Goal: Information Seeking & Learning: Find specific fact

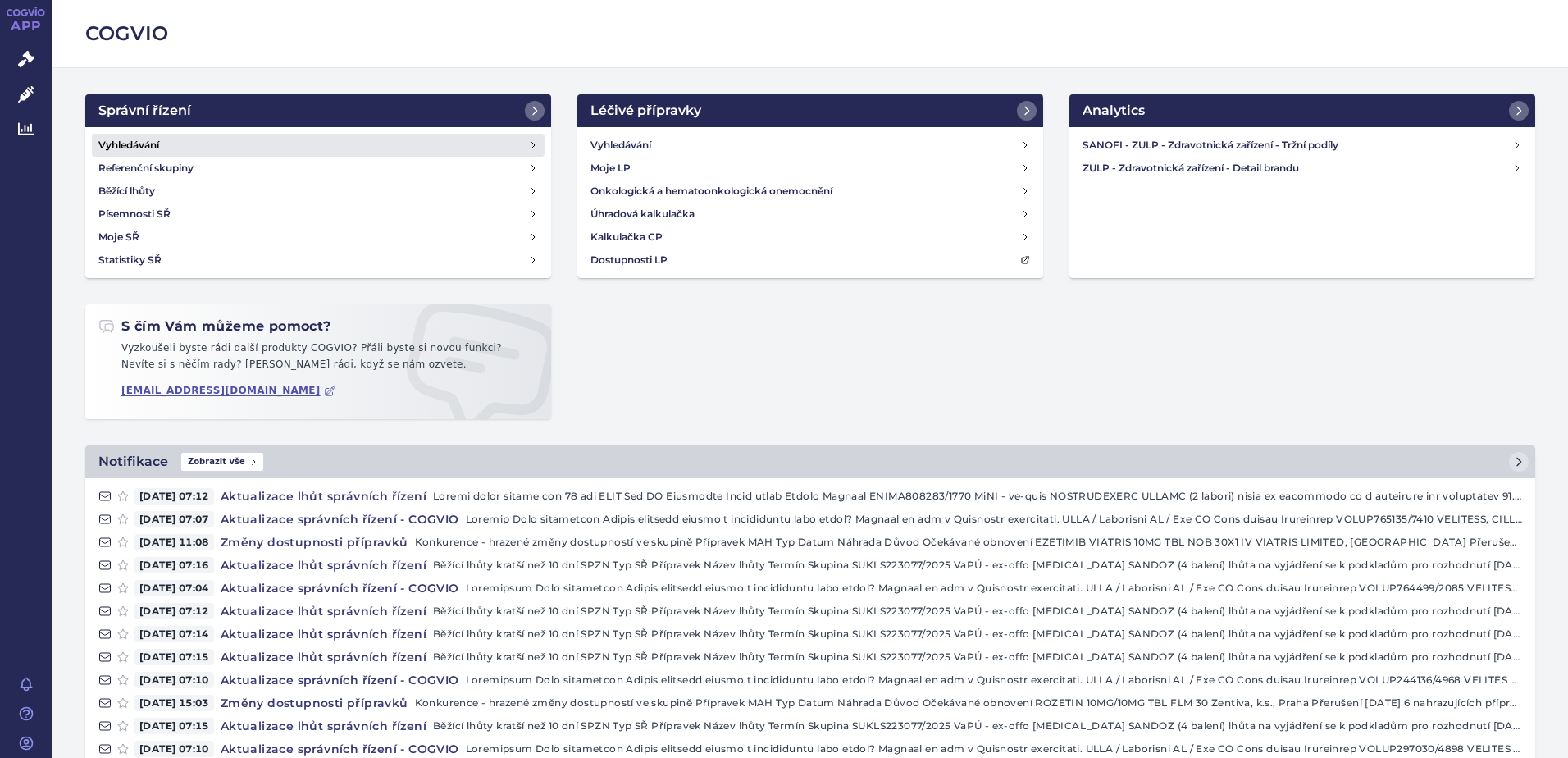
click at [110, 146] on h4 "Vyhledávání" at bounding box center [129, 146] width 61 height 17
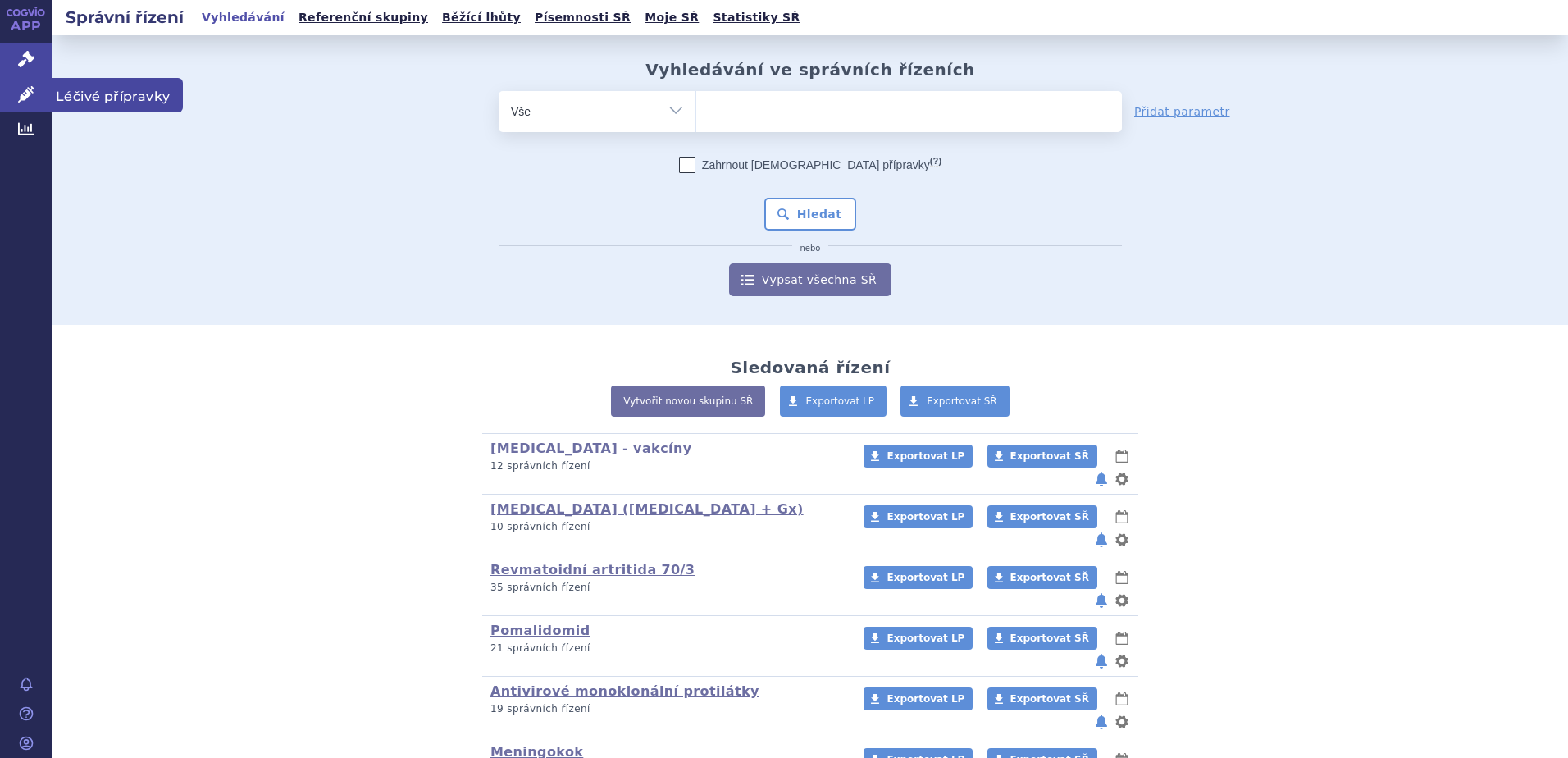
click at [78, 96] on span "Léčivé přípravky" at bounding box center [117, 95] width 130 height 34
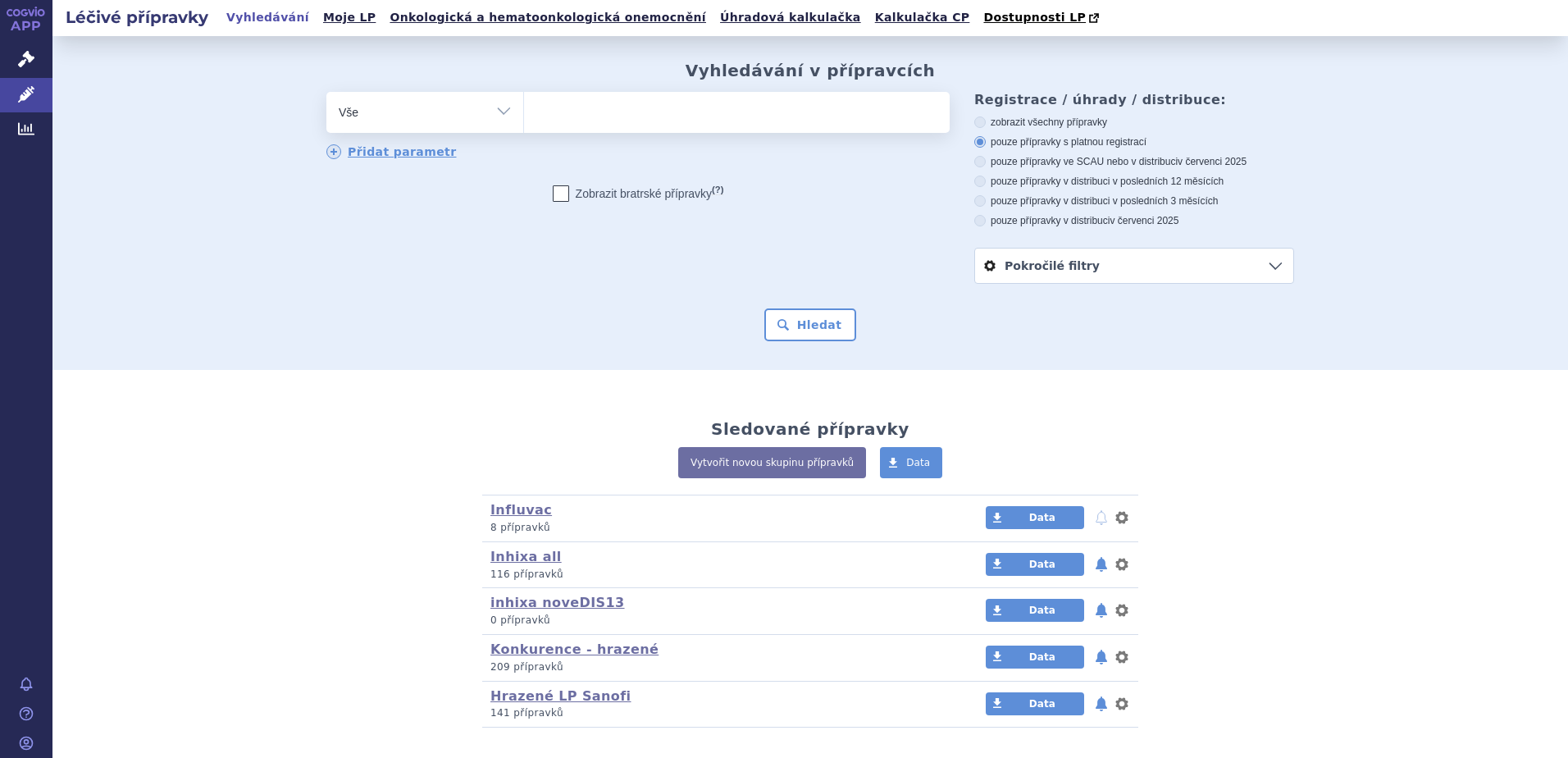
click at [586, 110] on ul at bounding box center [736, 109] width 425 height 34
click at [524, 110] on select at bounding box center [523, 111] width 1 height 41
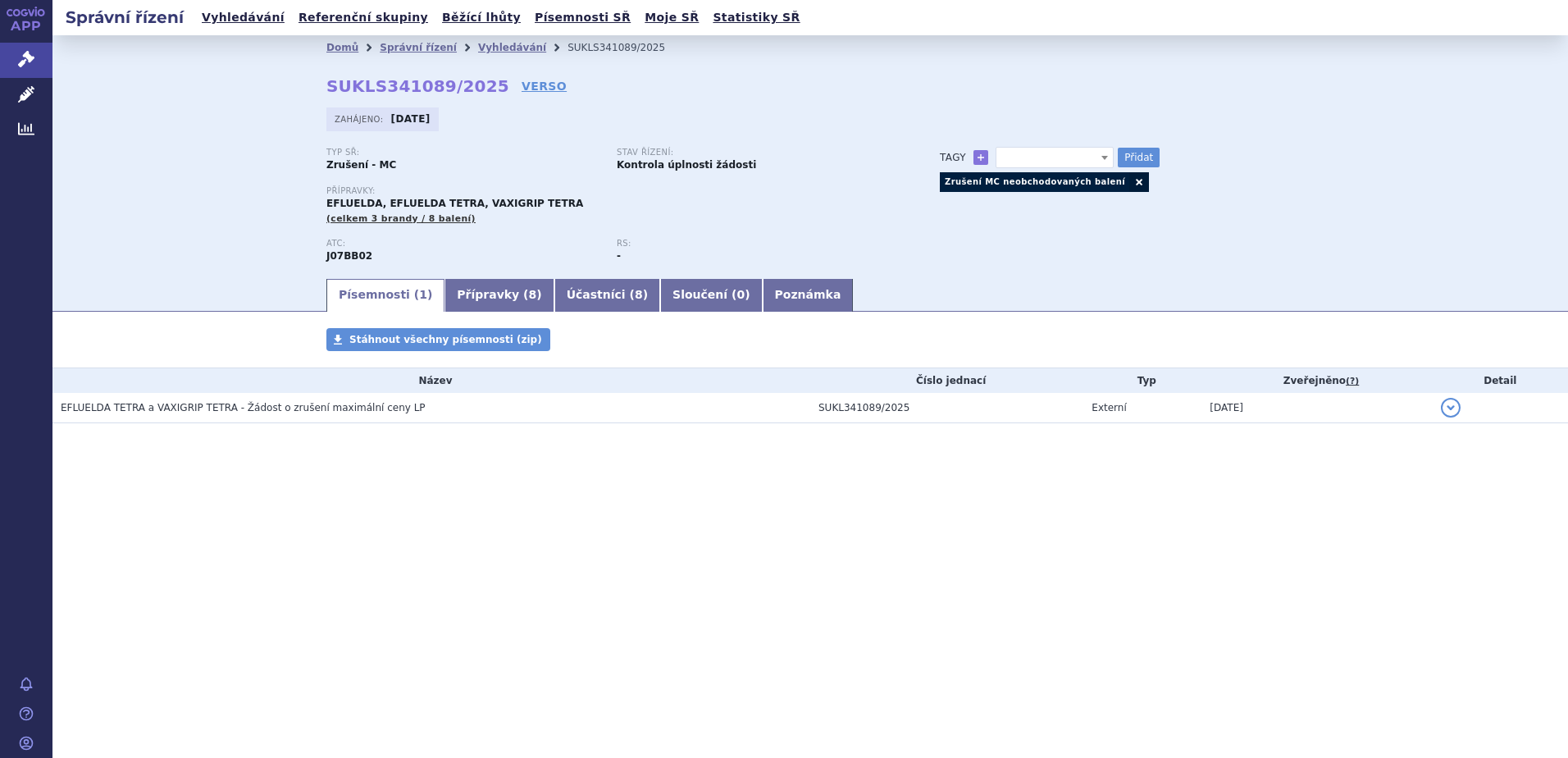
select select
click at [93, 93] on span "Léčivé přípravky" at bounding box center [117, 95] width 130 height 34
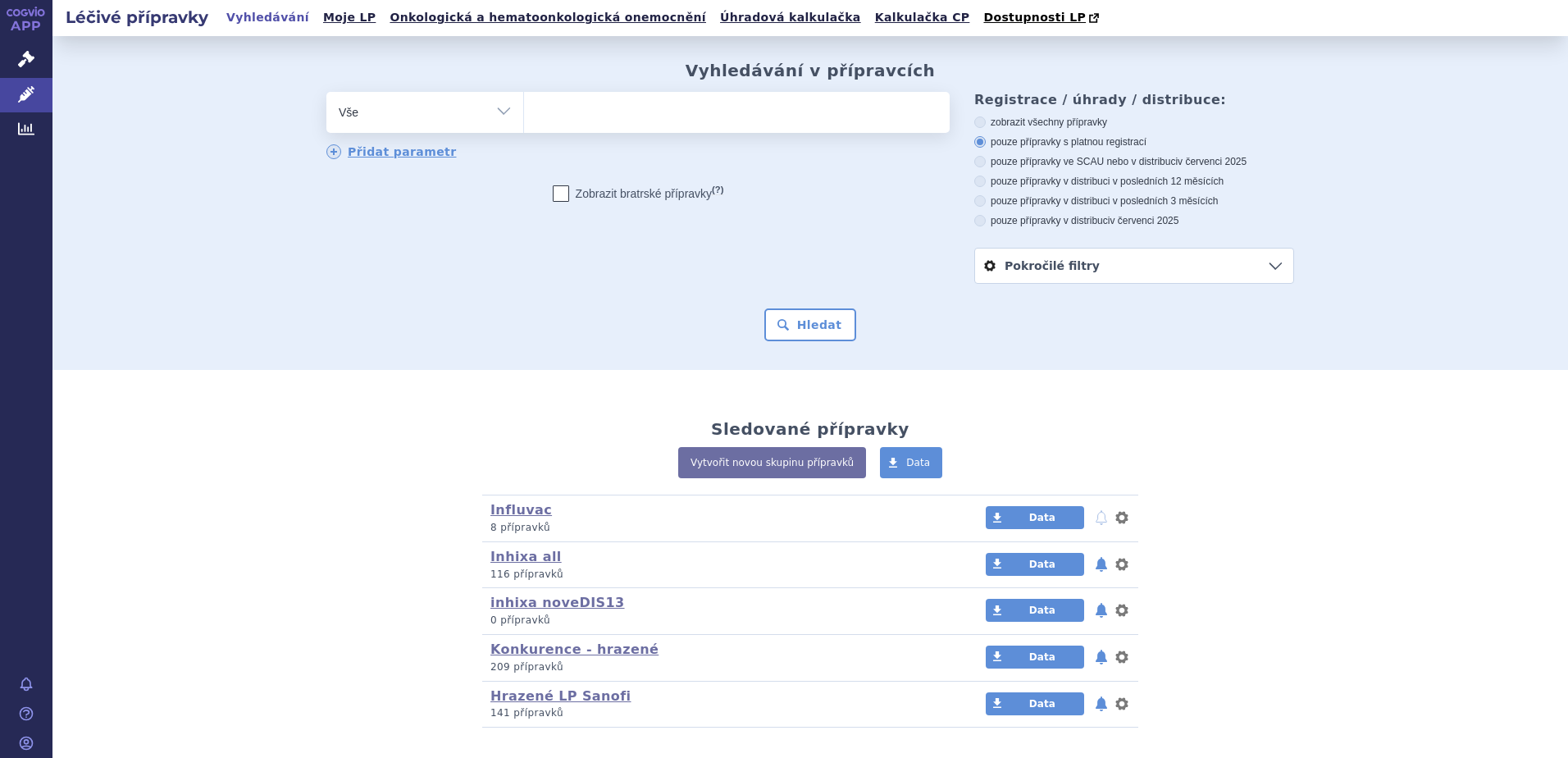
click at [437, 107] on select "Vše Přípravek/SUKL kód MAH VPOIS ATC/Aktivní látka Léková forma Síla" at bounding box center [425, 110] width 197 height 37
select select "filter-atc-group"
click at [326, 93] on select "Vše Přípravek/SUKL kód MAH VPOIS ATC/Aktivní látka Léková forma Síla" at bounding box center [425, 110] width 197 height 37
click at [620, 115] on ul at bounding box center [736, 109] width 425 height 34
click at [524, 115] on select at bounding box center [523, 111] width 1 height 41
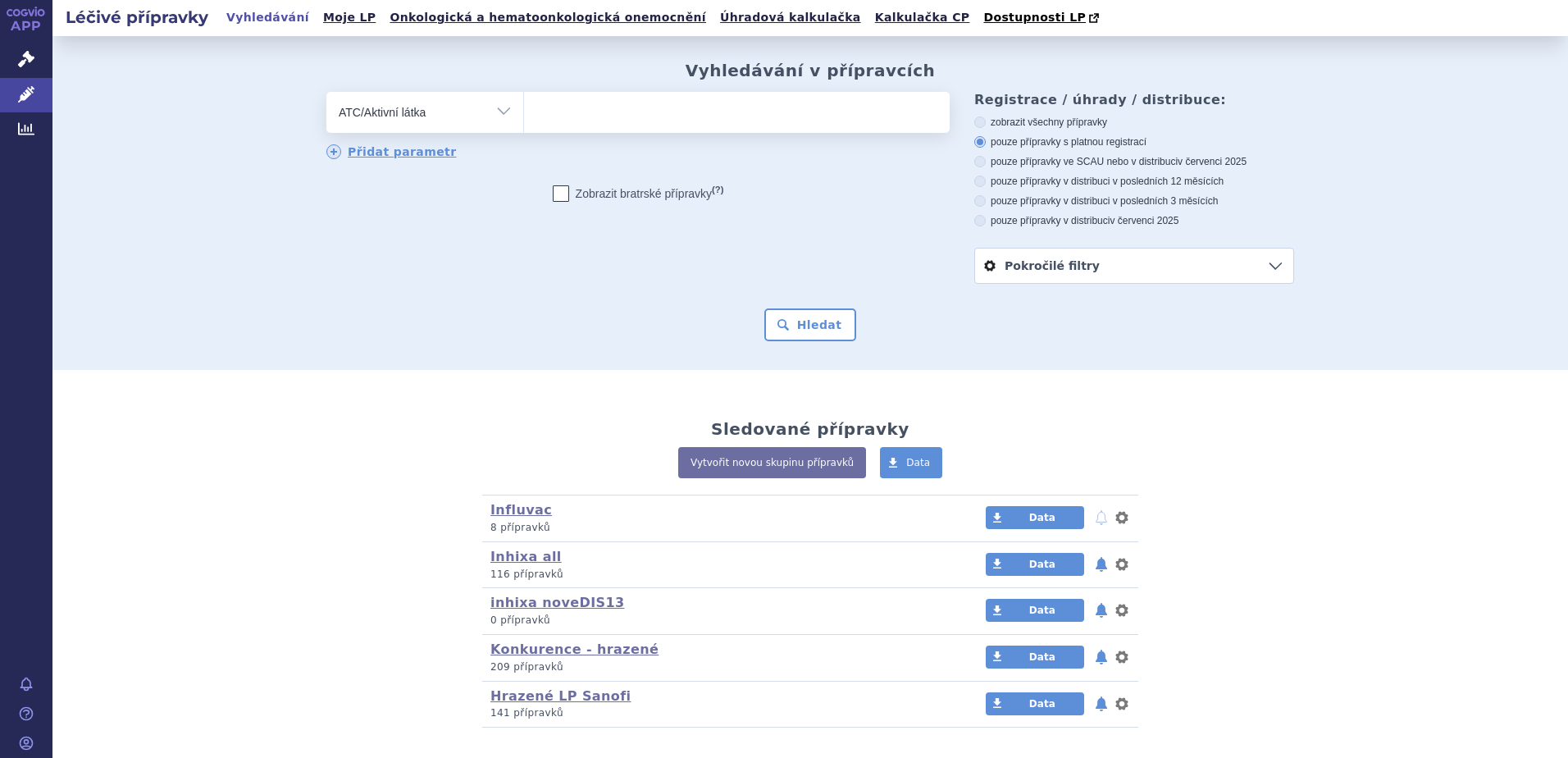
paste input "C09BA05"
type input "C09BA05"
select select "C09BA05"
click at [783, 315] on button "Hledat" at bounding box center [810, 325] width 92 height 33
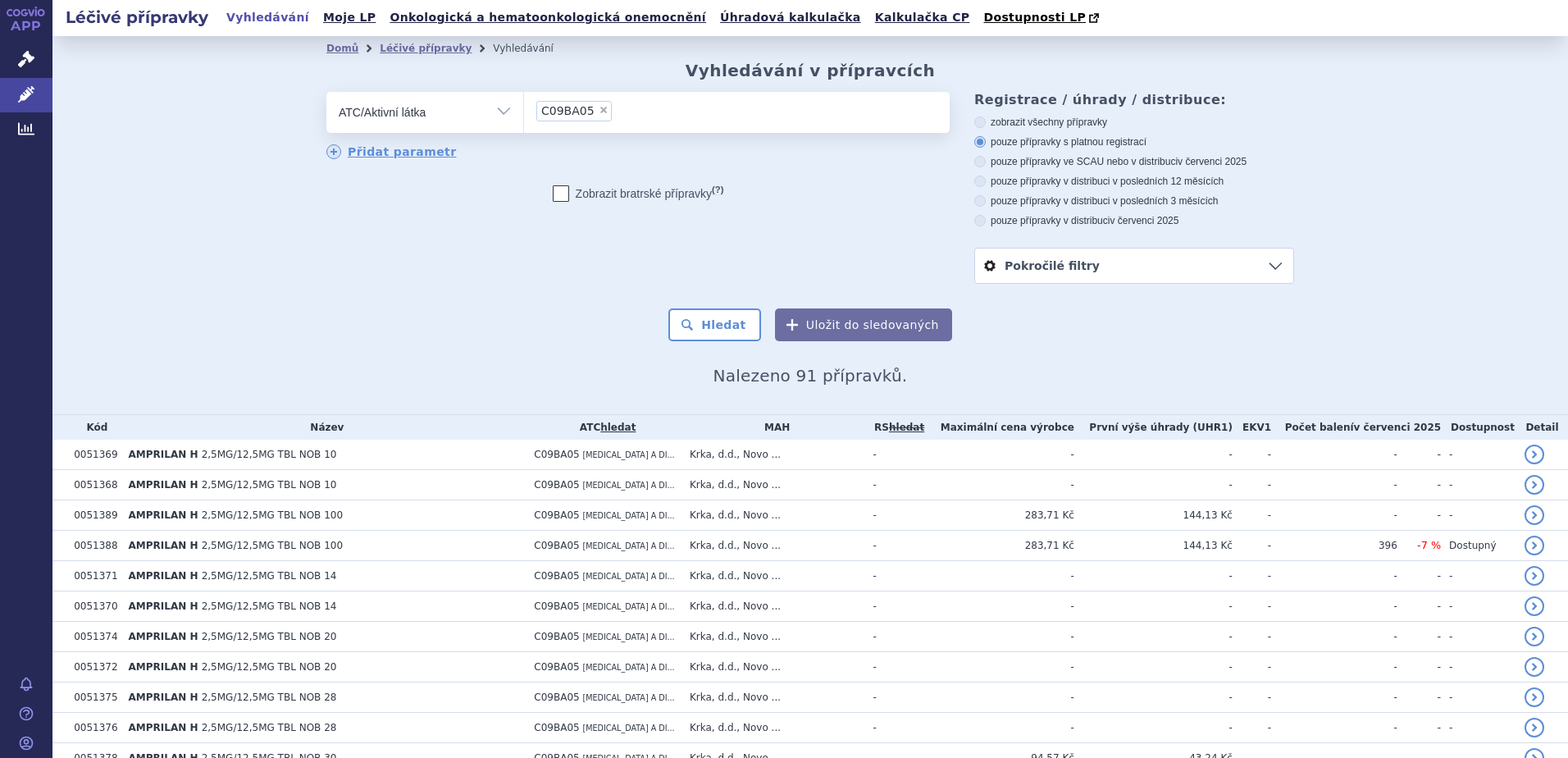
click at [1059, 162] on label "pouze přípravky ve SCAU nebo v distribuci v červenci 2025" at bounding box center [1134, 162] width 319 height 13
click at [986, 162] on input "pouze přípravky ve SCAU nebo v distribuci v červenci 2025" at bounding box center [981, 163] width 11 height 11
radio input "true"
click at [727, 325] on button "Hledat" at bounding box center [715, 325] width 92 height 33
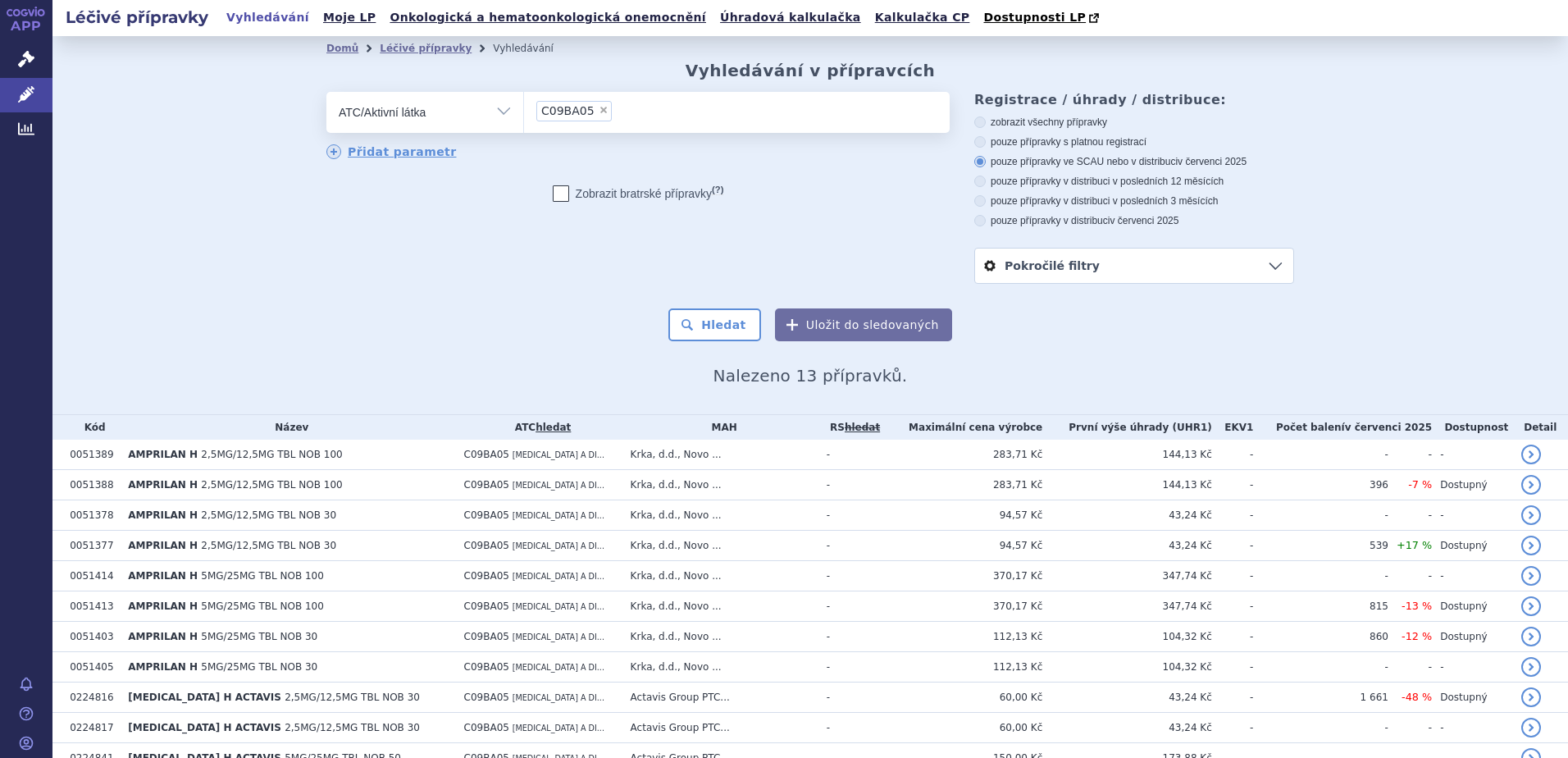
scroll to position [144, 0]
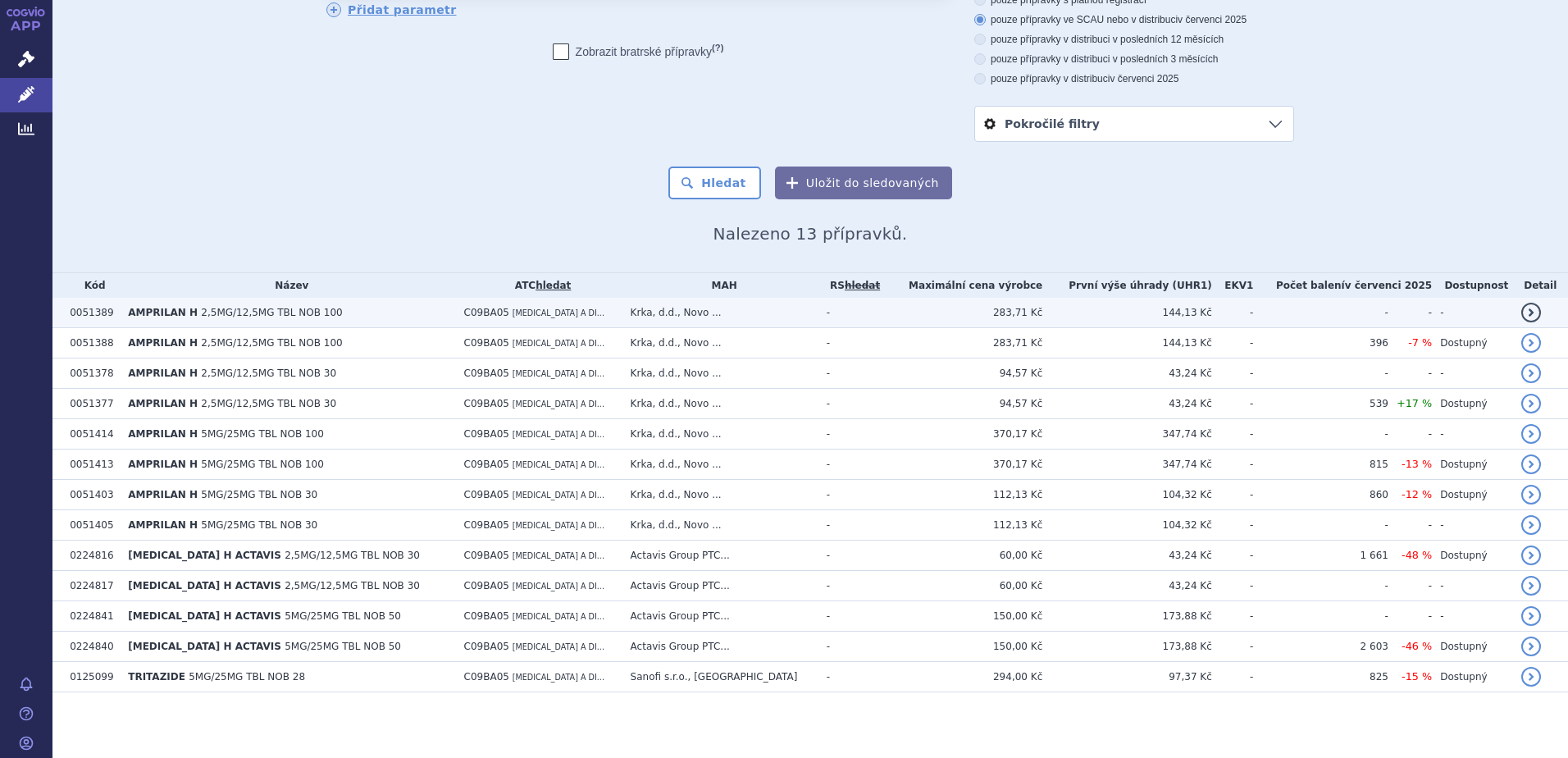
click at [303, 313] on span "2,5MG/12,5MG TBL NOB 100" at bounding box center [272, 313] width 141 height 12
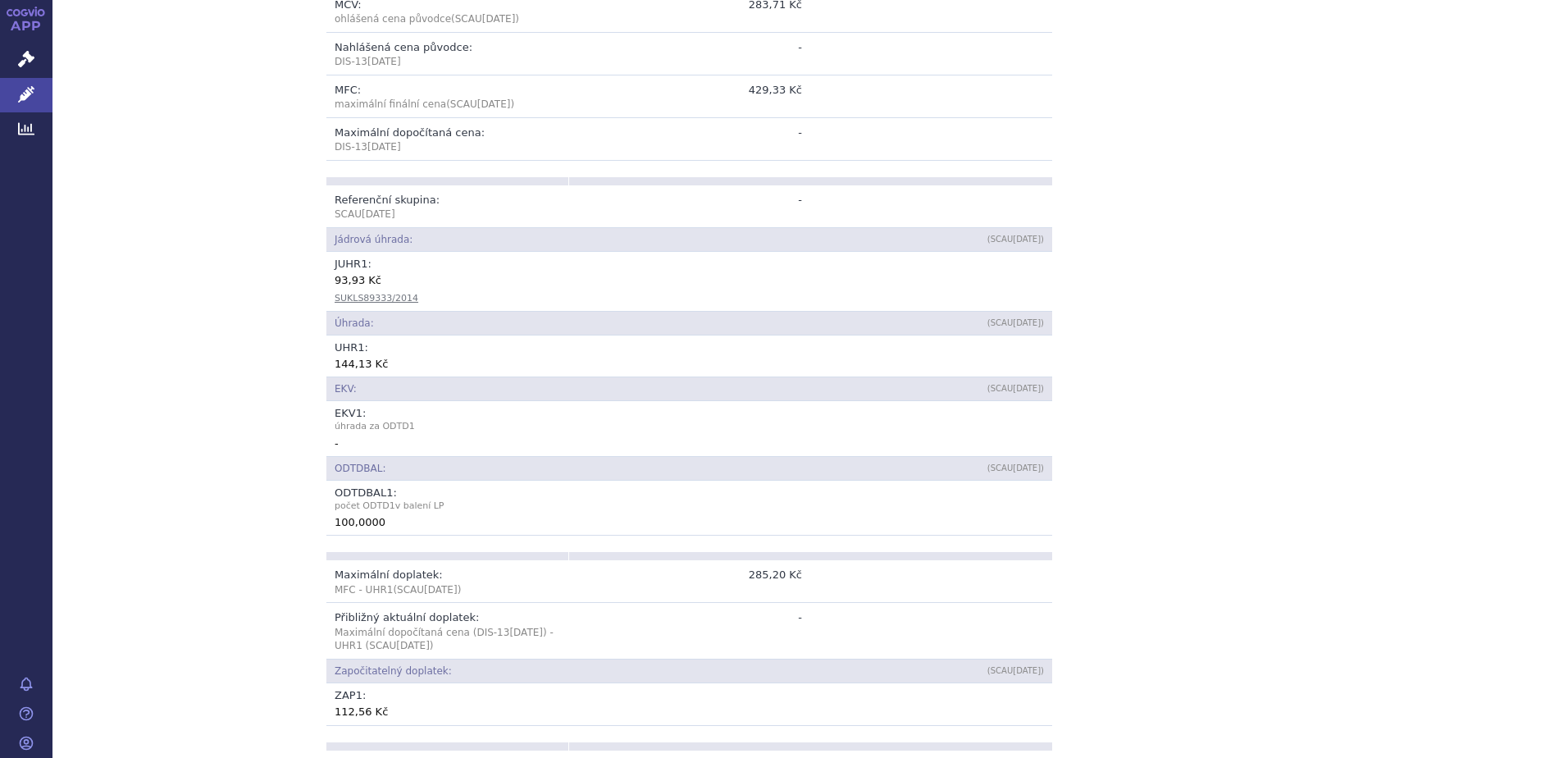
scroll to position [1231, 0]
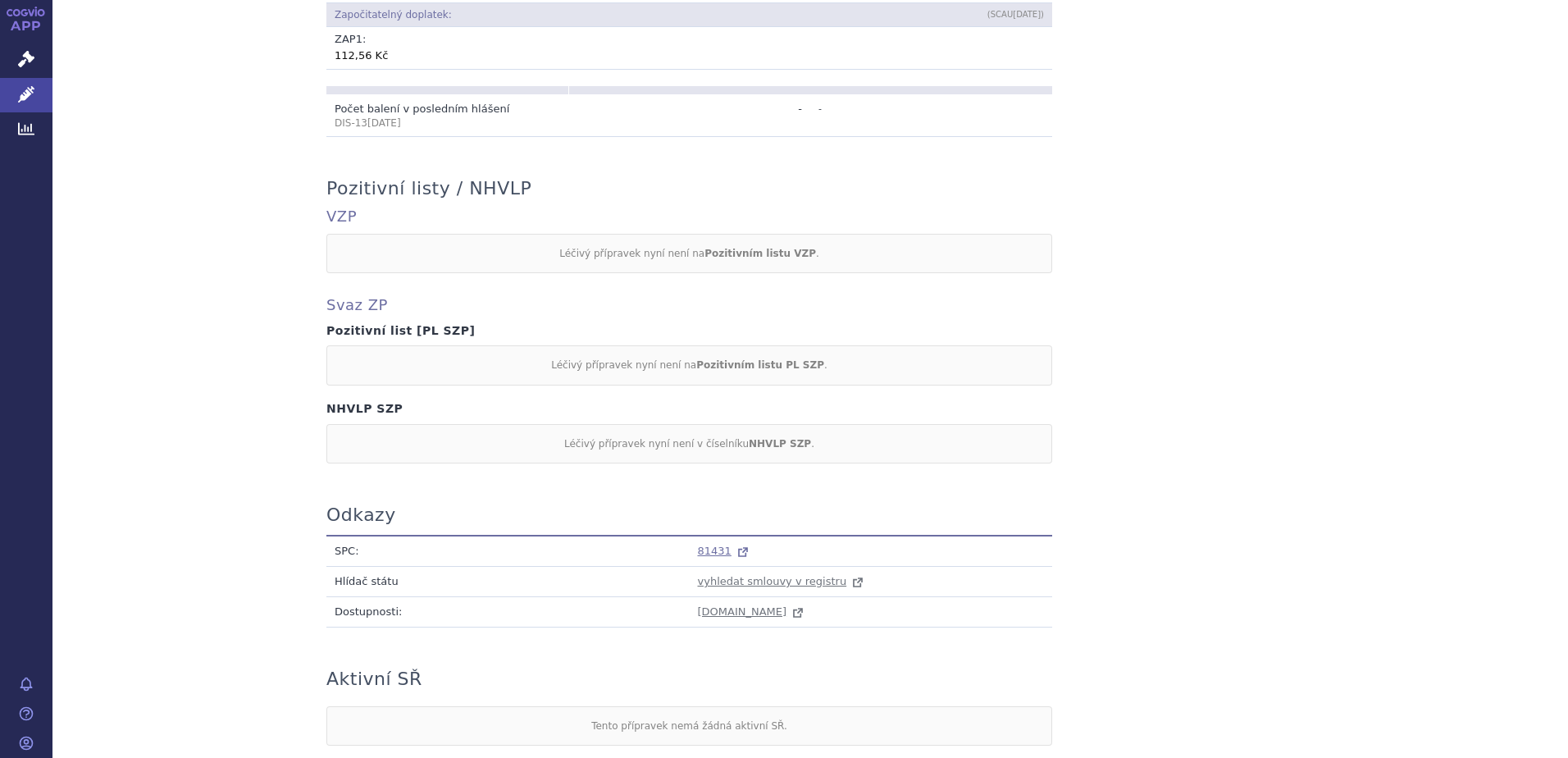
click at [704, 545] on span "81431" at bounding box center [715, 551] width 34 height 13
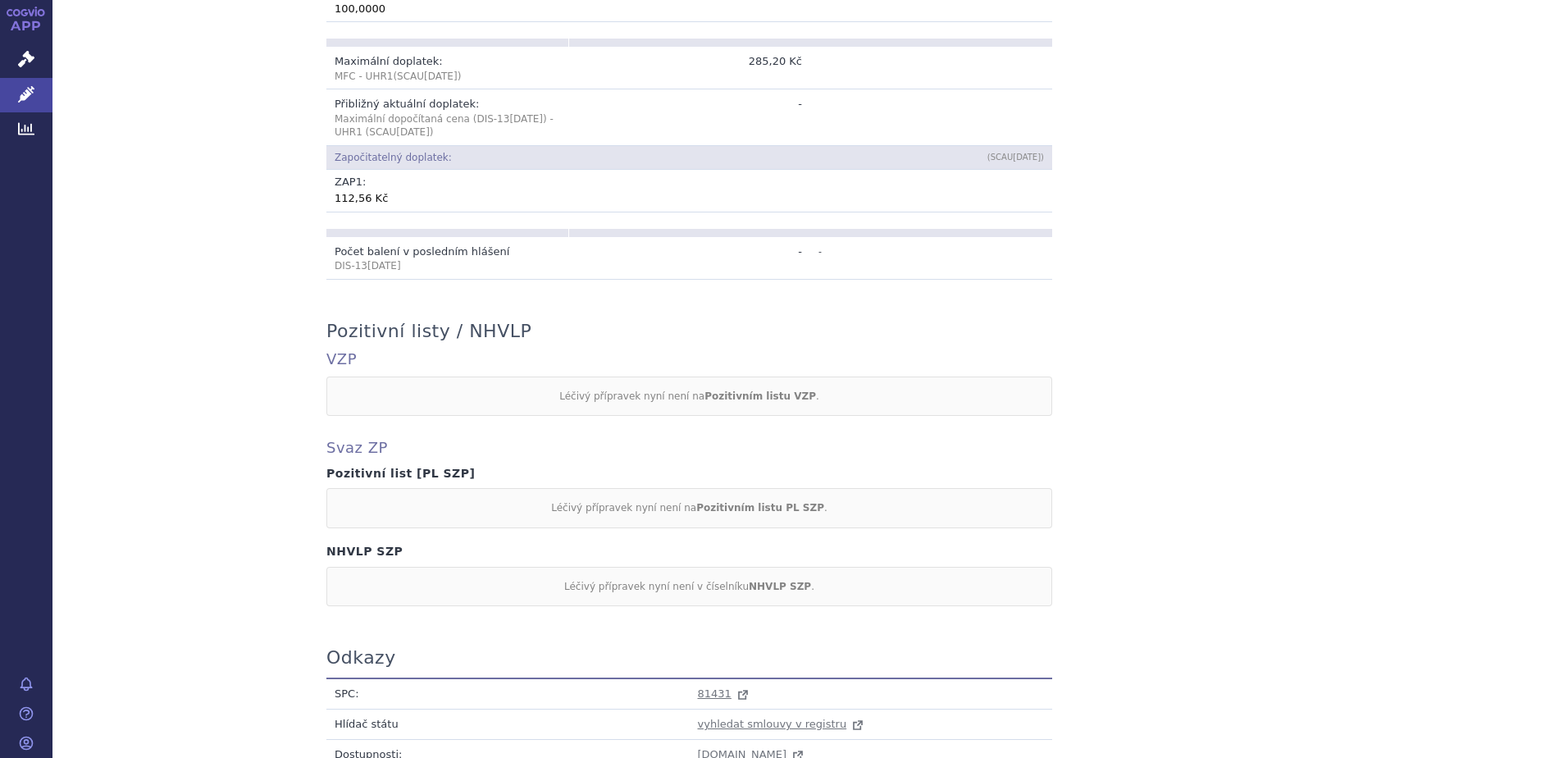
scroll to position [903, 0]
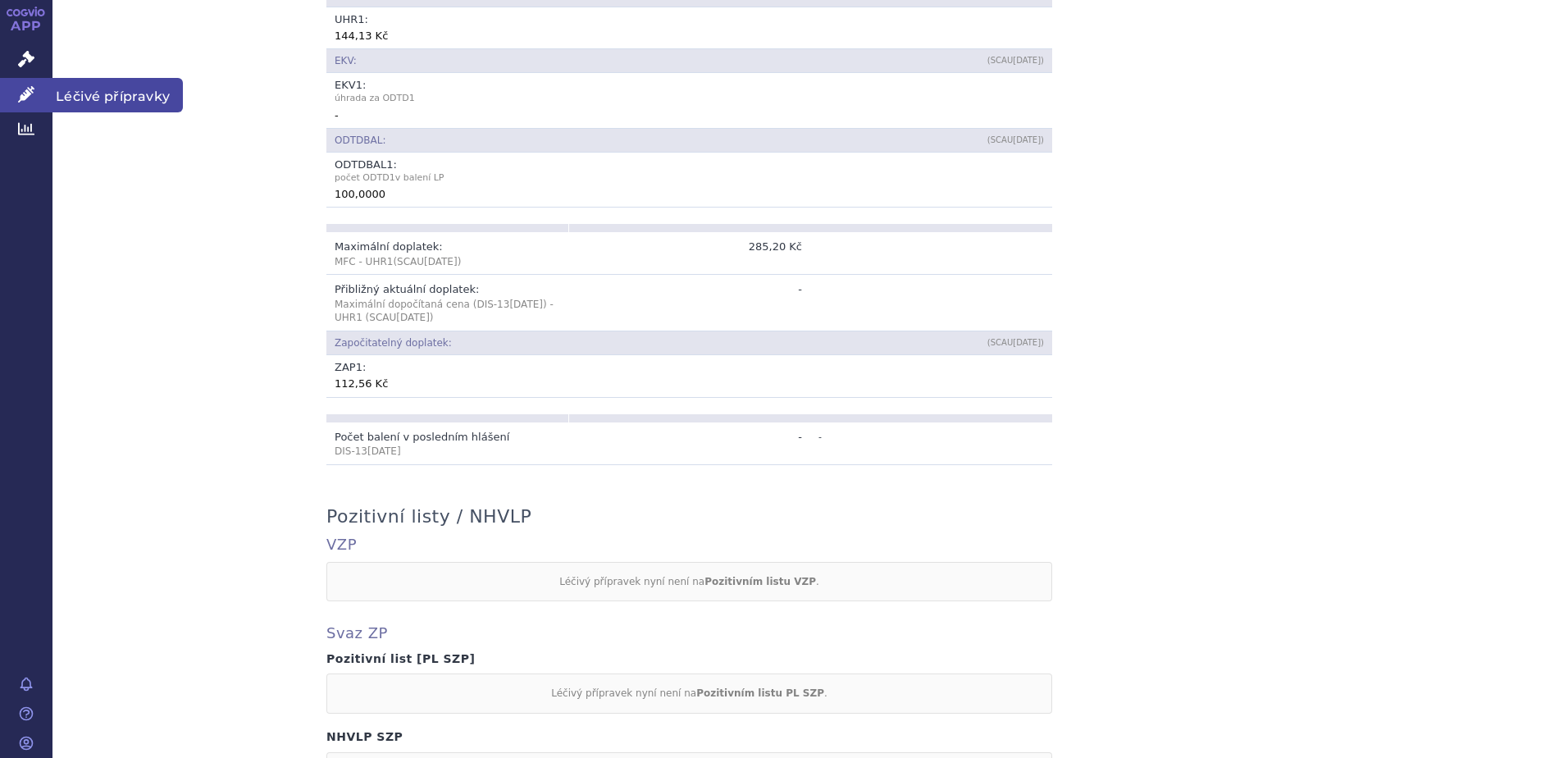
click at [95, 98] on span "Léčivé přípravky" at bounding box center [117, 95] width 130 height 34
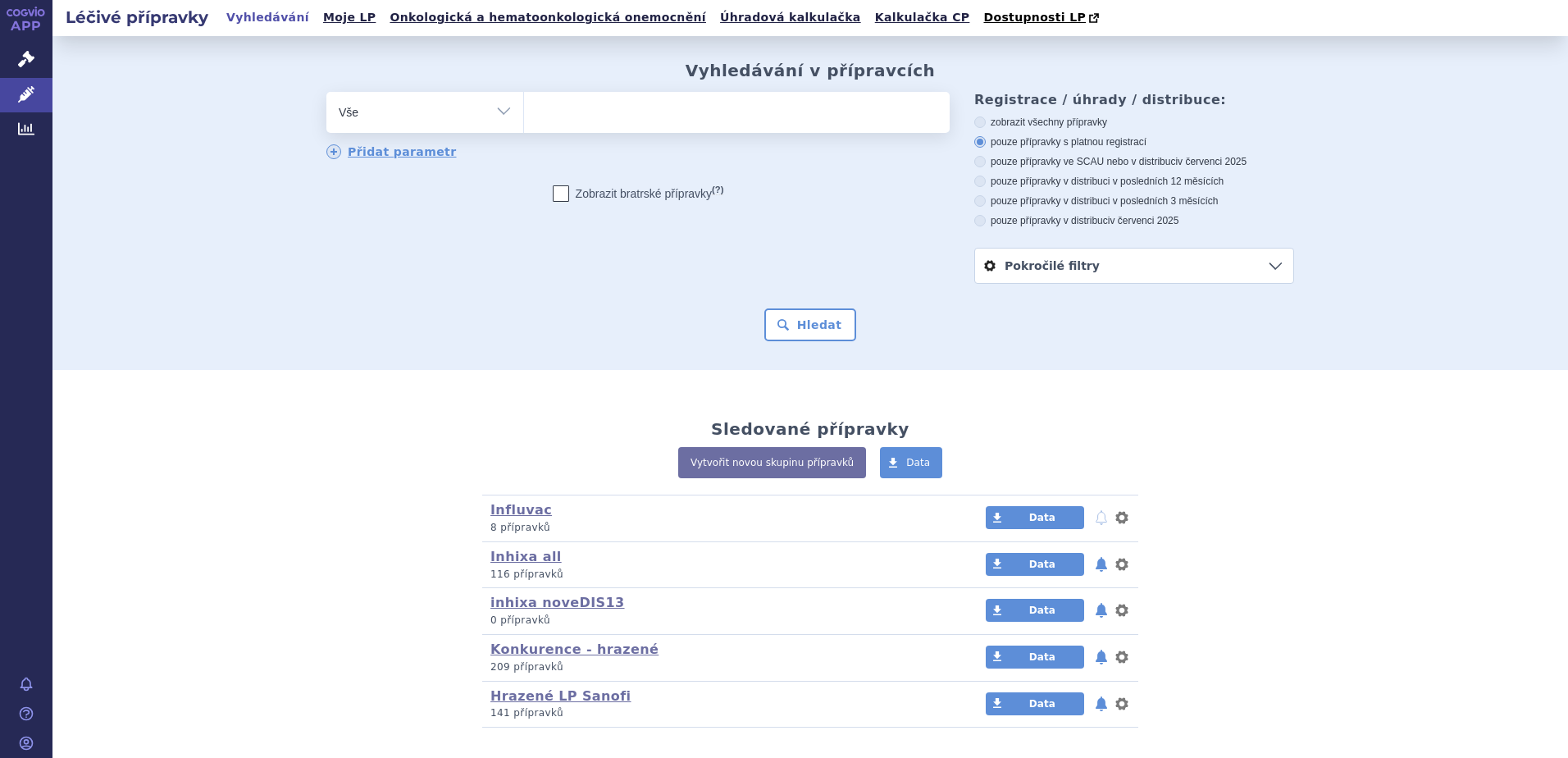
click at [631, 121] on ul at bounding box center [736, 109] width 425 height 34
click at [524, 121] on select at bounding box center [523, 111] width 1 height 41
paste input "224816"
type input "224816"
select select "224816"
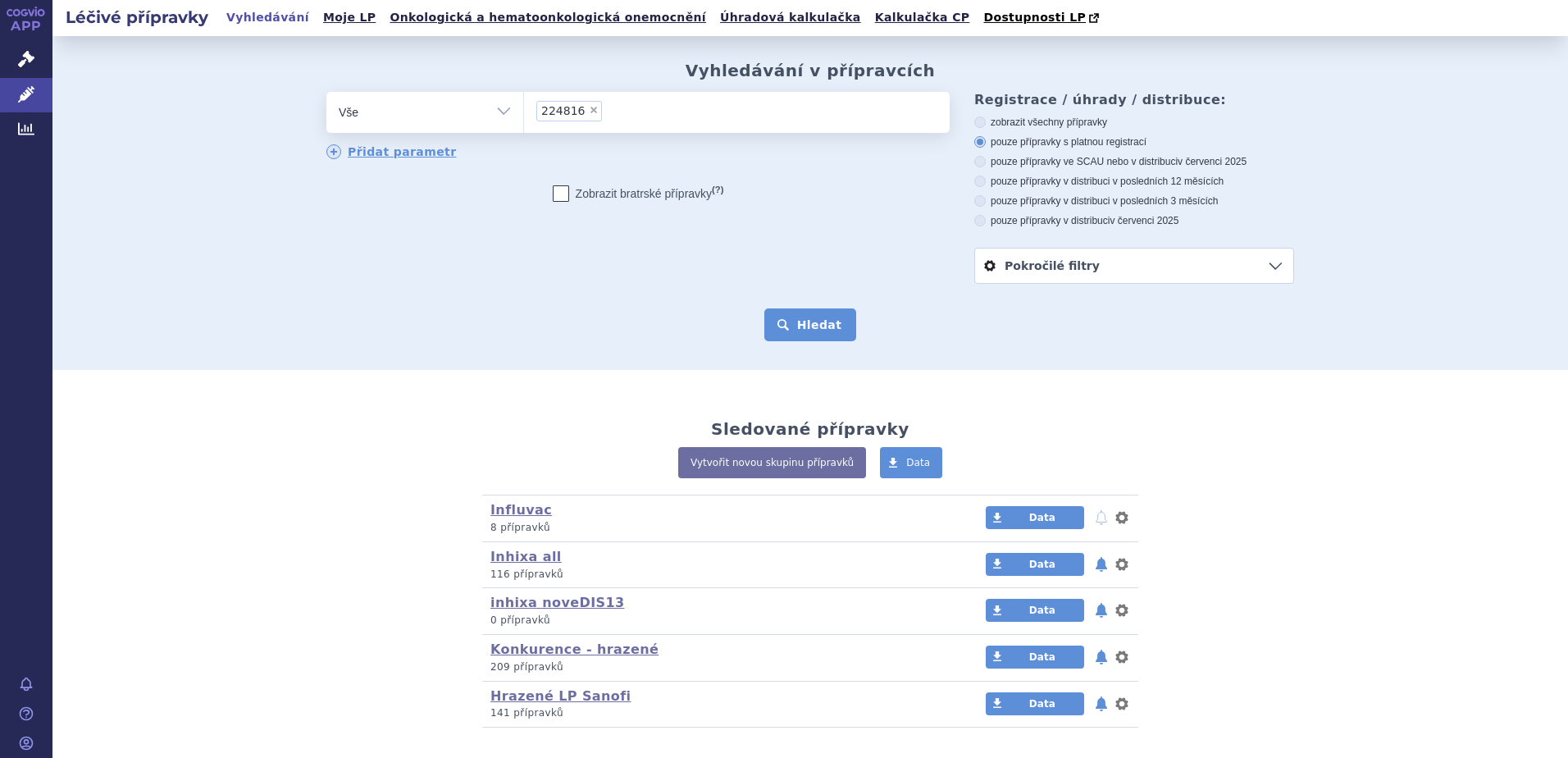
click at [796, 334] on button "Hledat" at bounding box center [810, 325] width 92 height 33
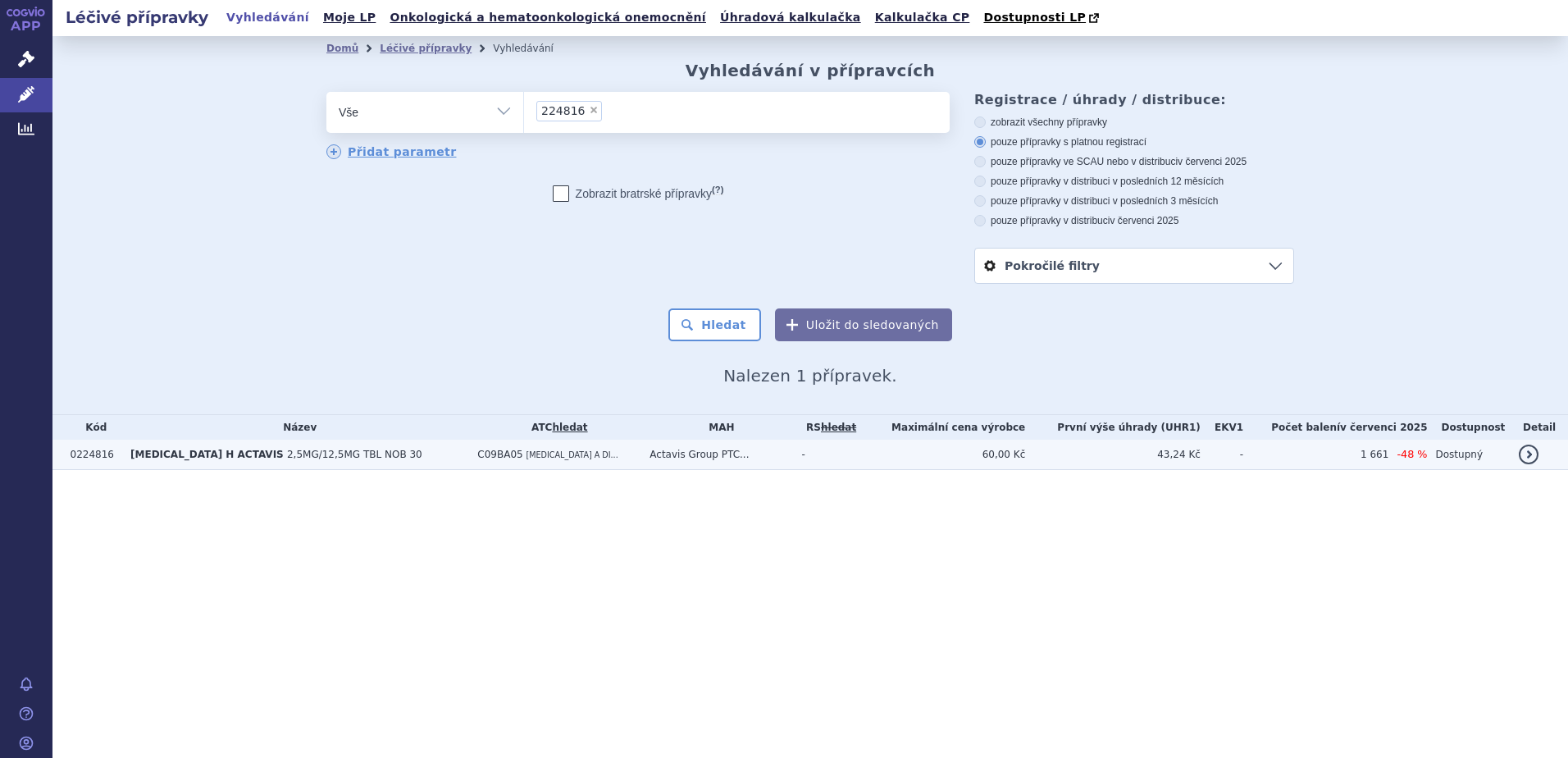
click at [478, 460] on span "C09BA05" at bounding box center [500, 455] width 45 height 12
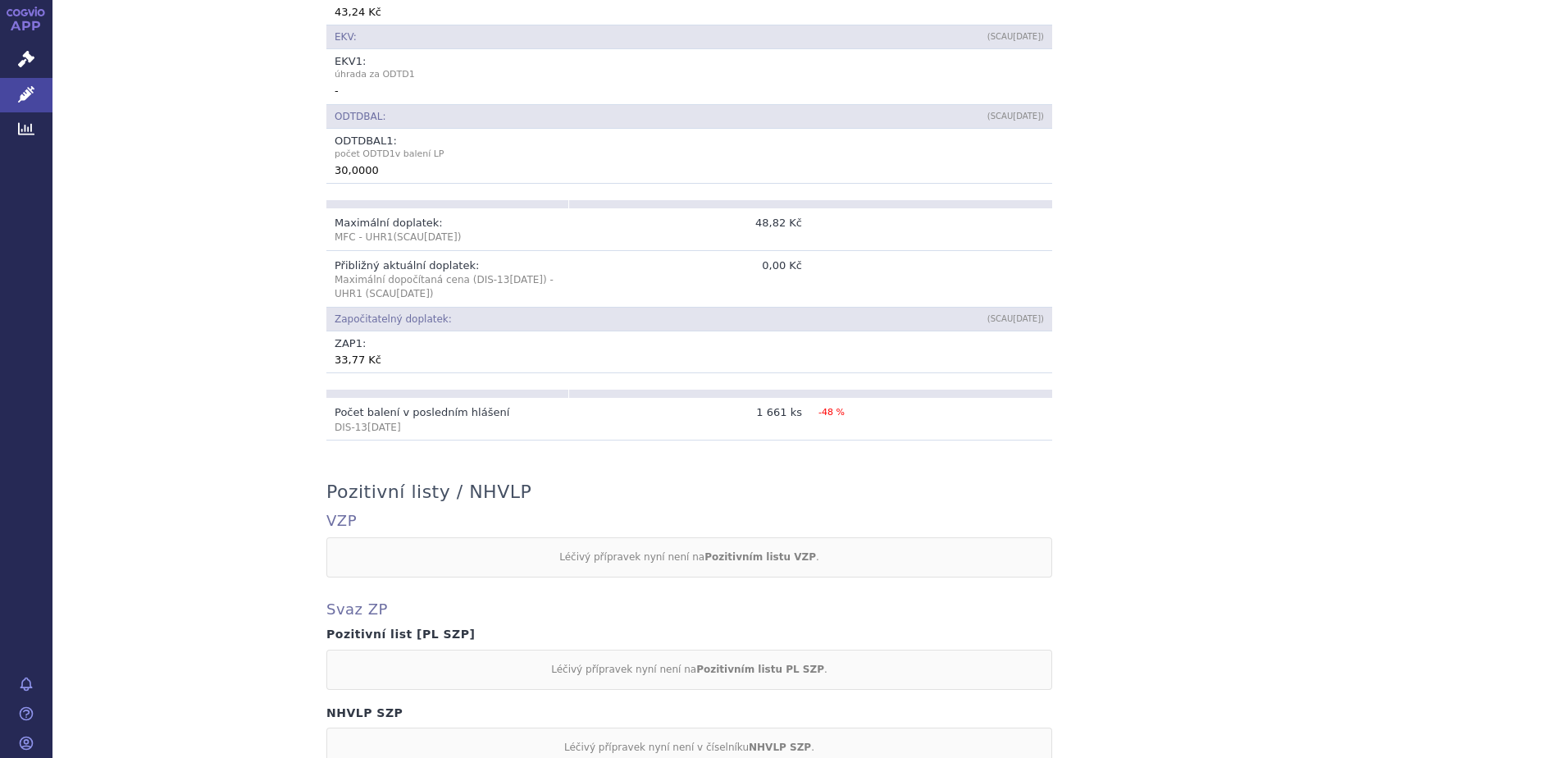
scroll to position [1231, 0]
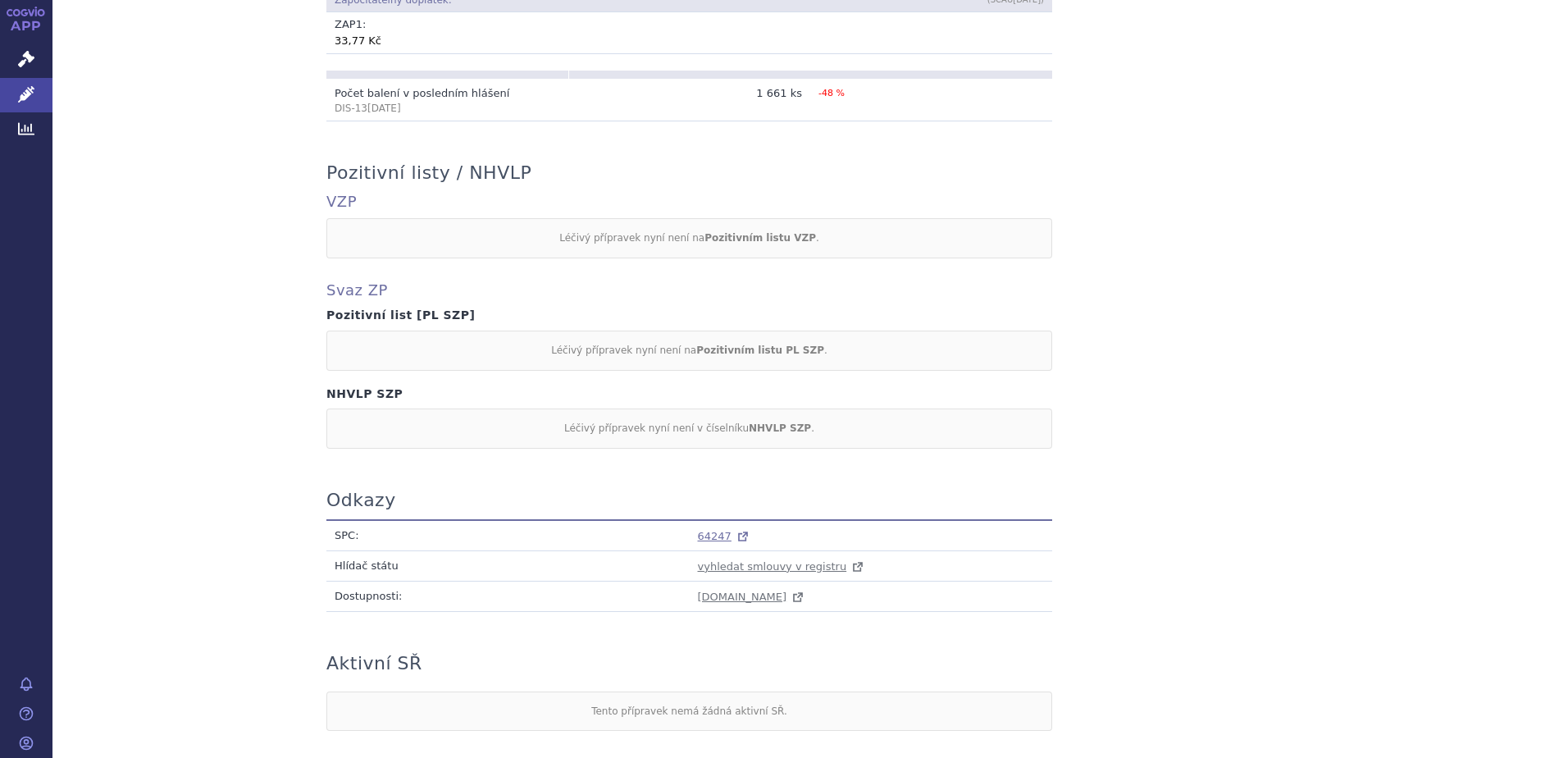
click at [702, 538] on span "64247" at bounding box center [715, 536] width 34 height 13
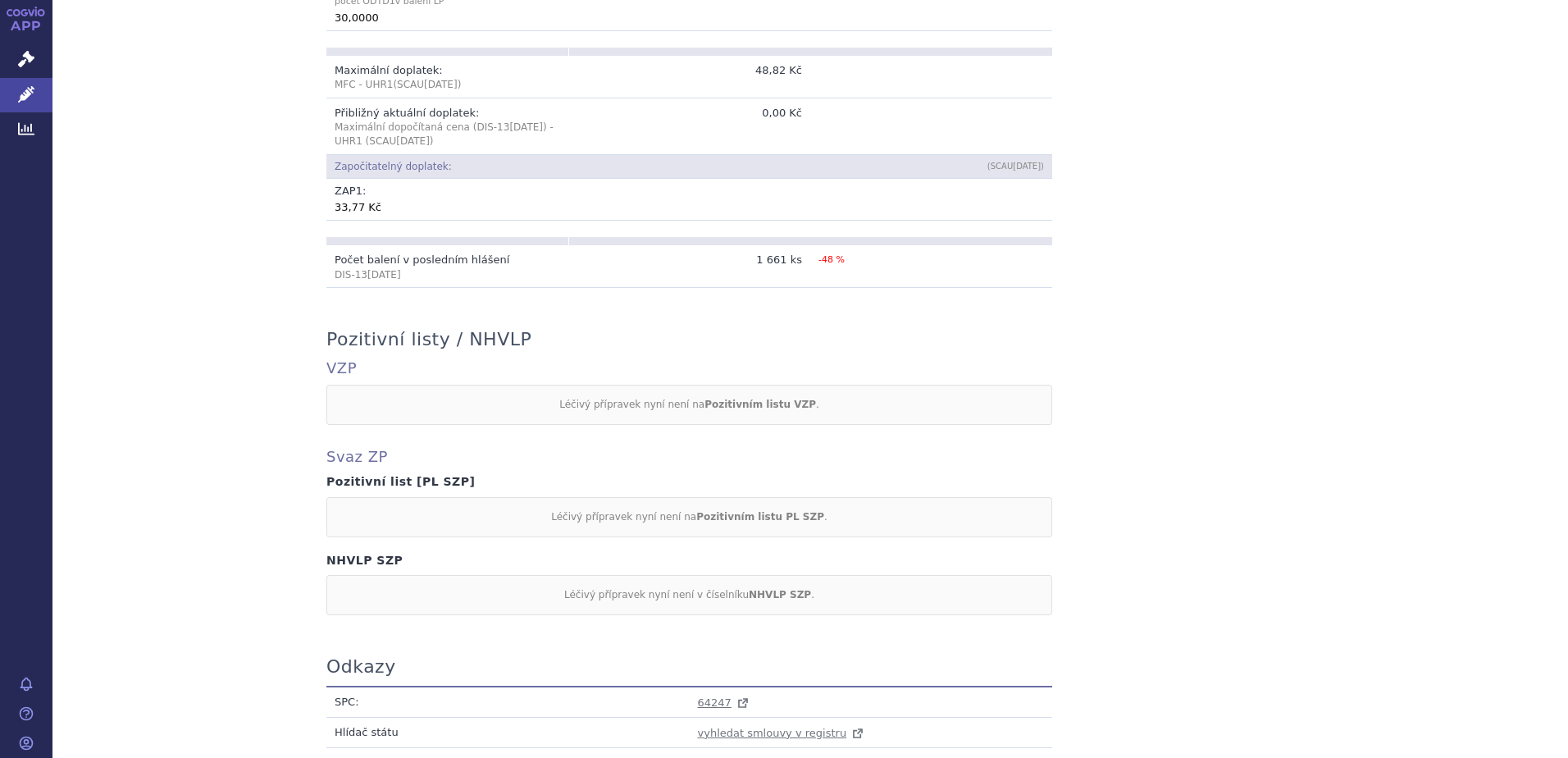
scroll to position [820, 0]
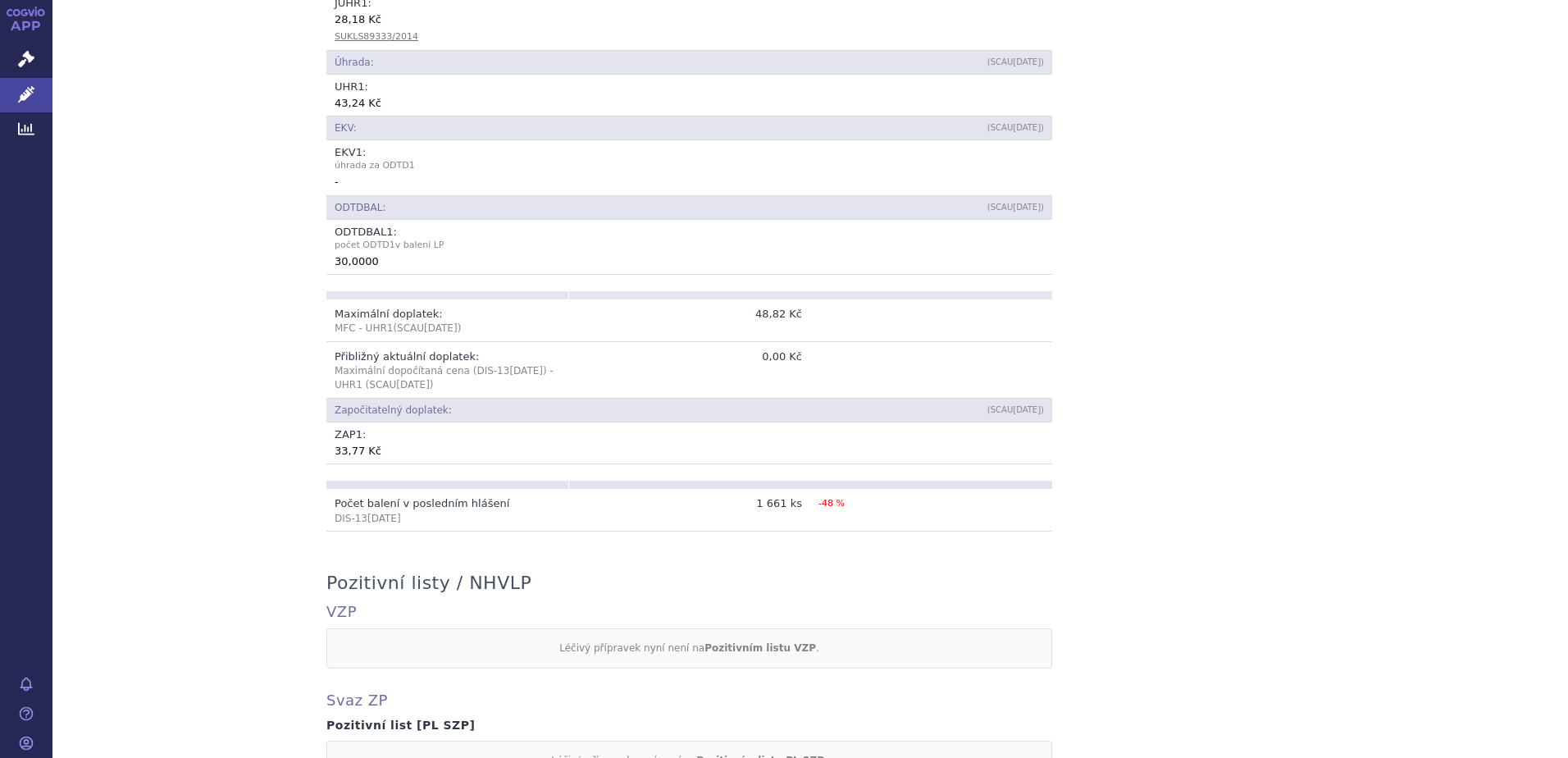
drag, startPoint x: 24, startPoint y: 12, endPoint x: 33, endPoint y: 16, distance: 9.8
click at [24, 12] on icon at bounding box center [26, 12] width 40 height 10
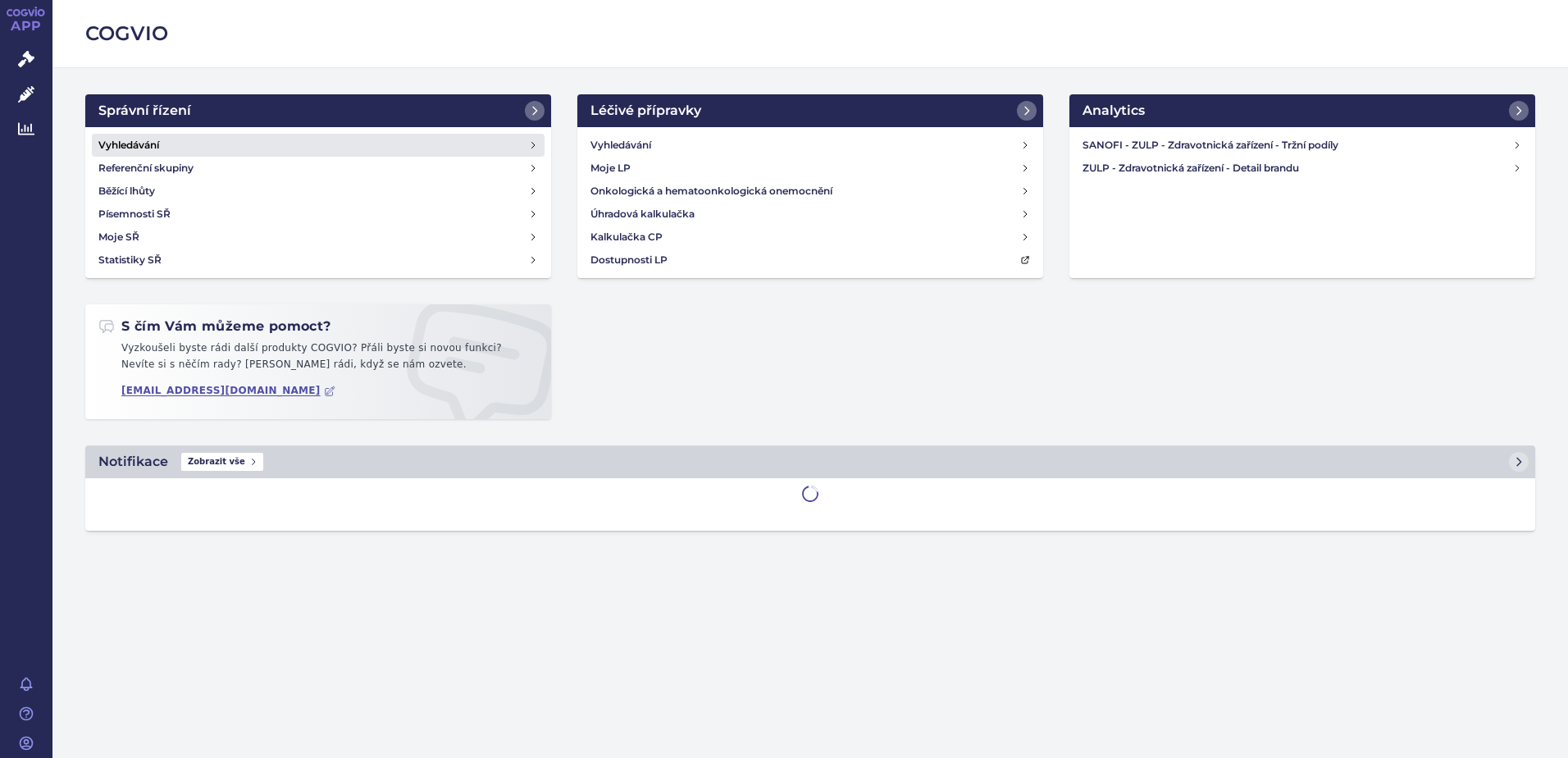
click at [172, 141] on link "Vyhledávání" at bounding box center [318, 145] width 452 height 23
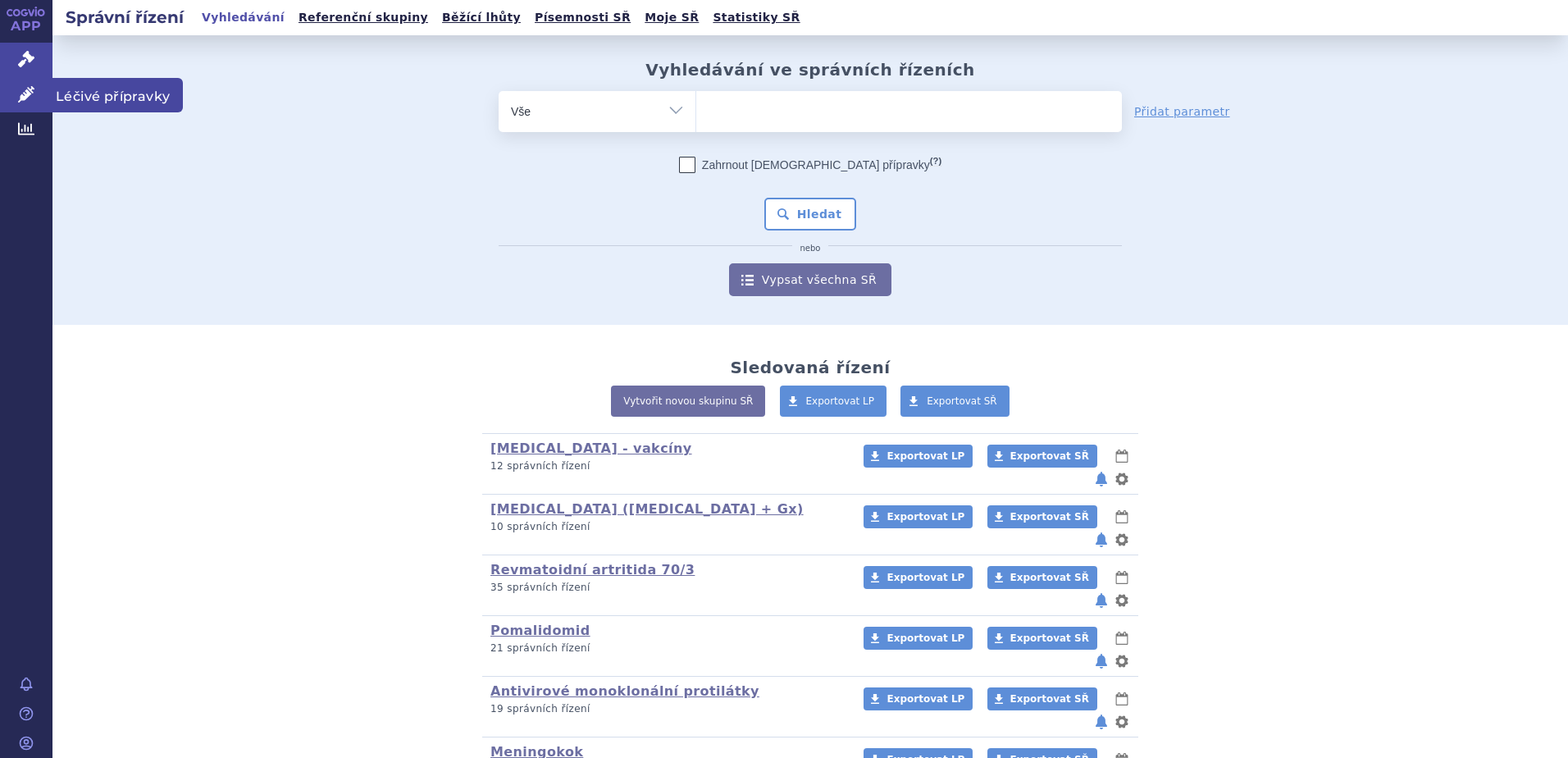
click at [105, 101] on span "Léčivé přípravky" at bounding box center [117, 95] width 130 height 34
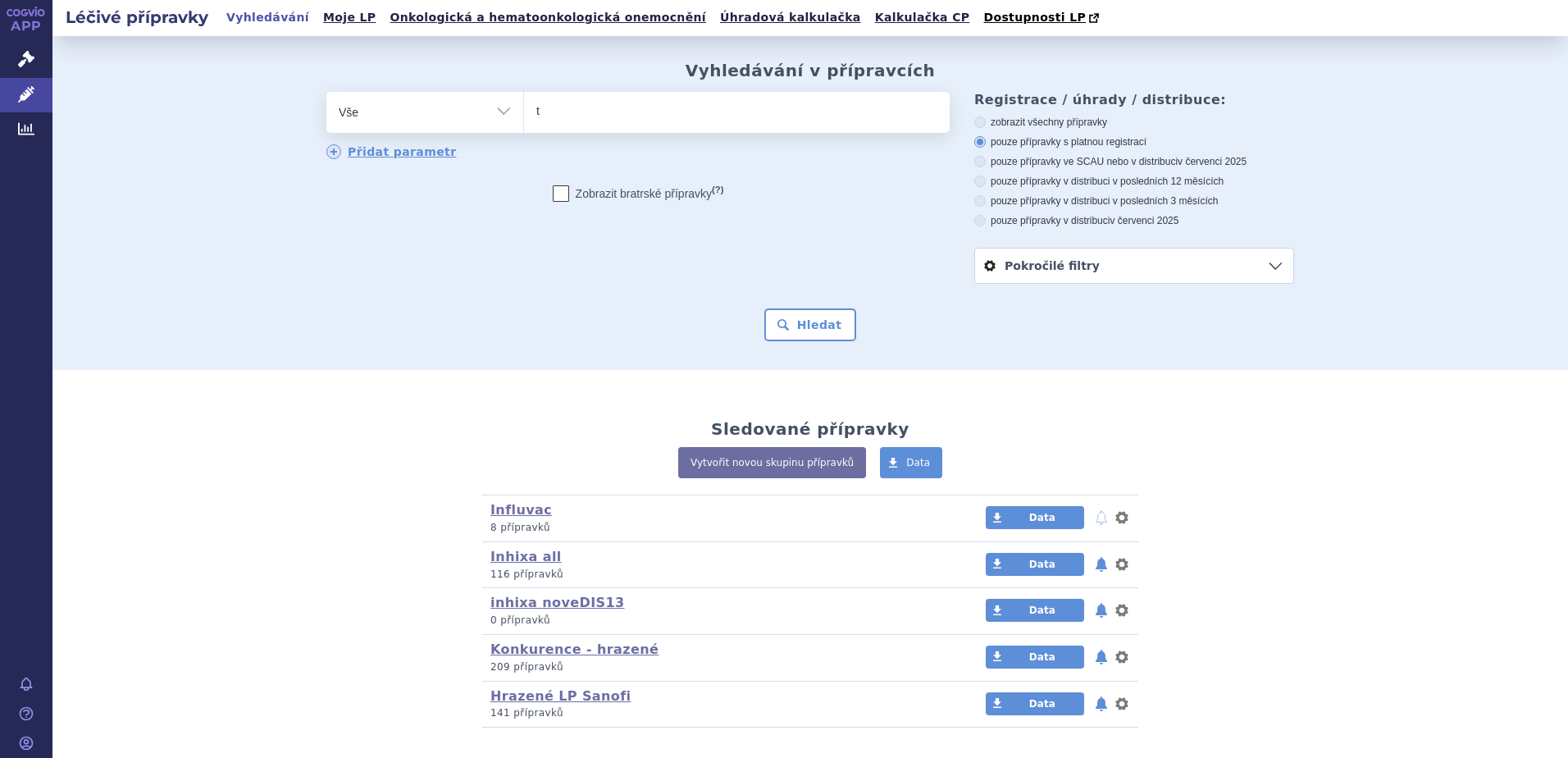
type input "tr"
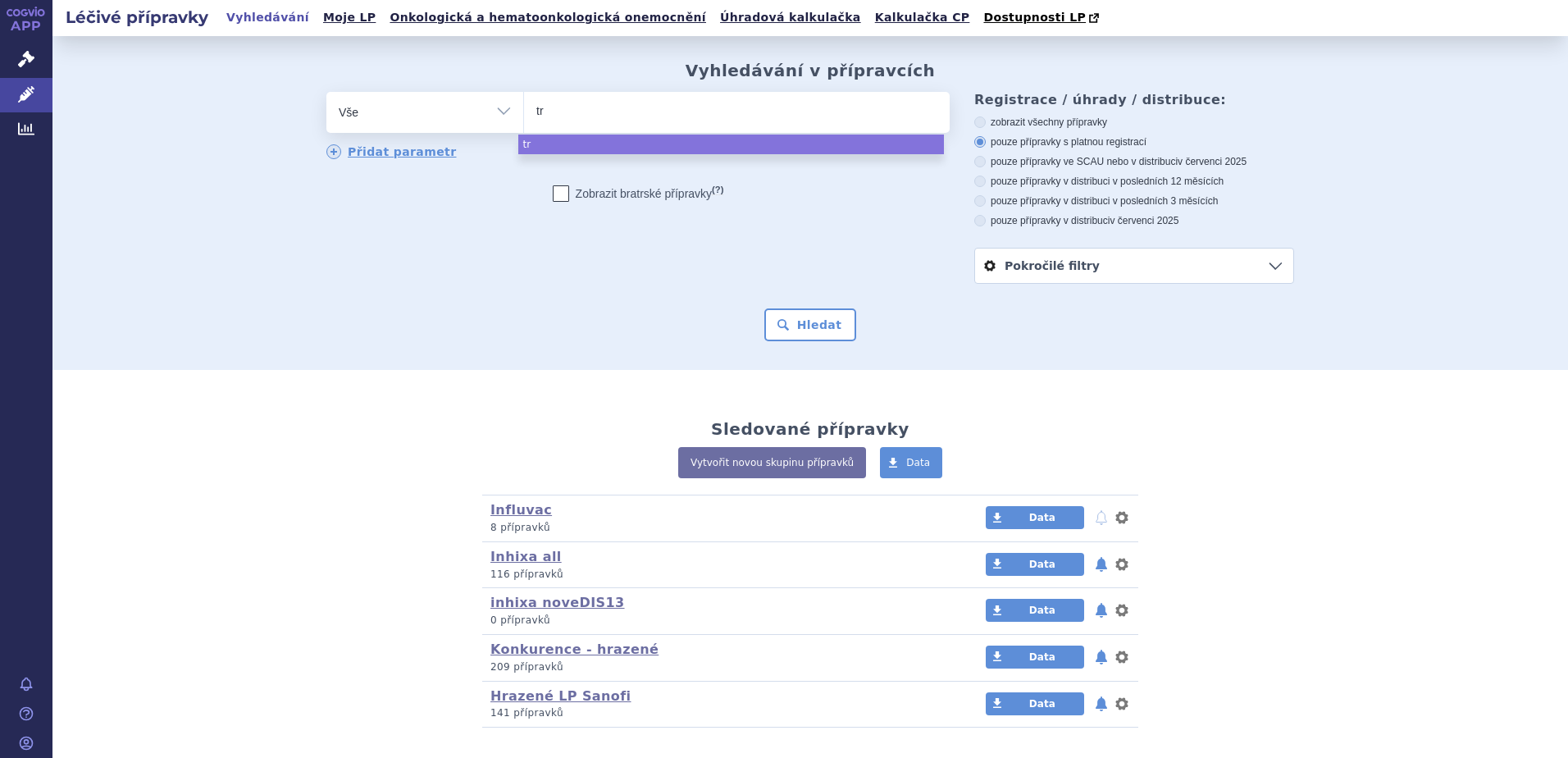
type input "tri"
type input "trita"
type input "tritaz"
type input "tritazi"
type input "tritazid"
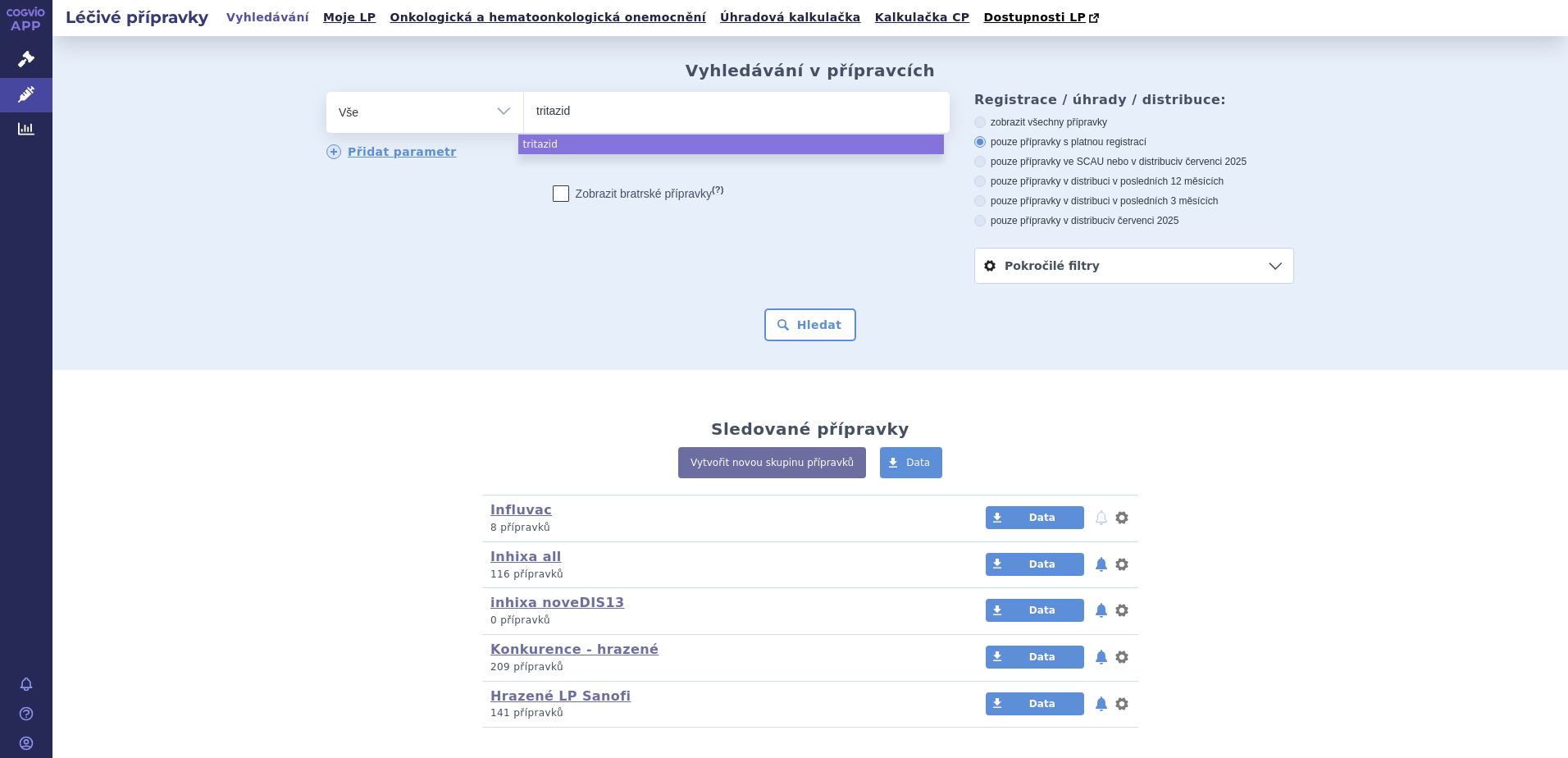
select select "tritazid"
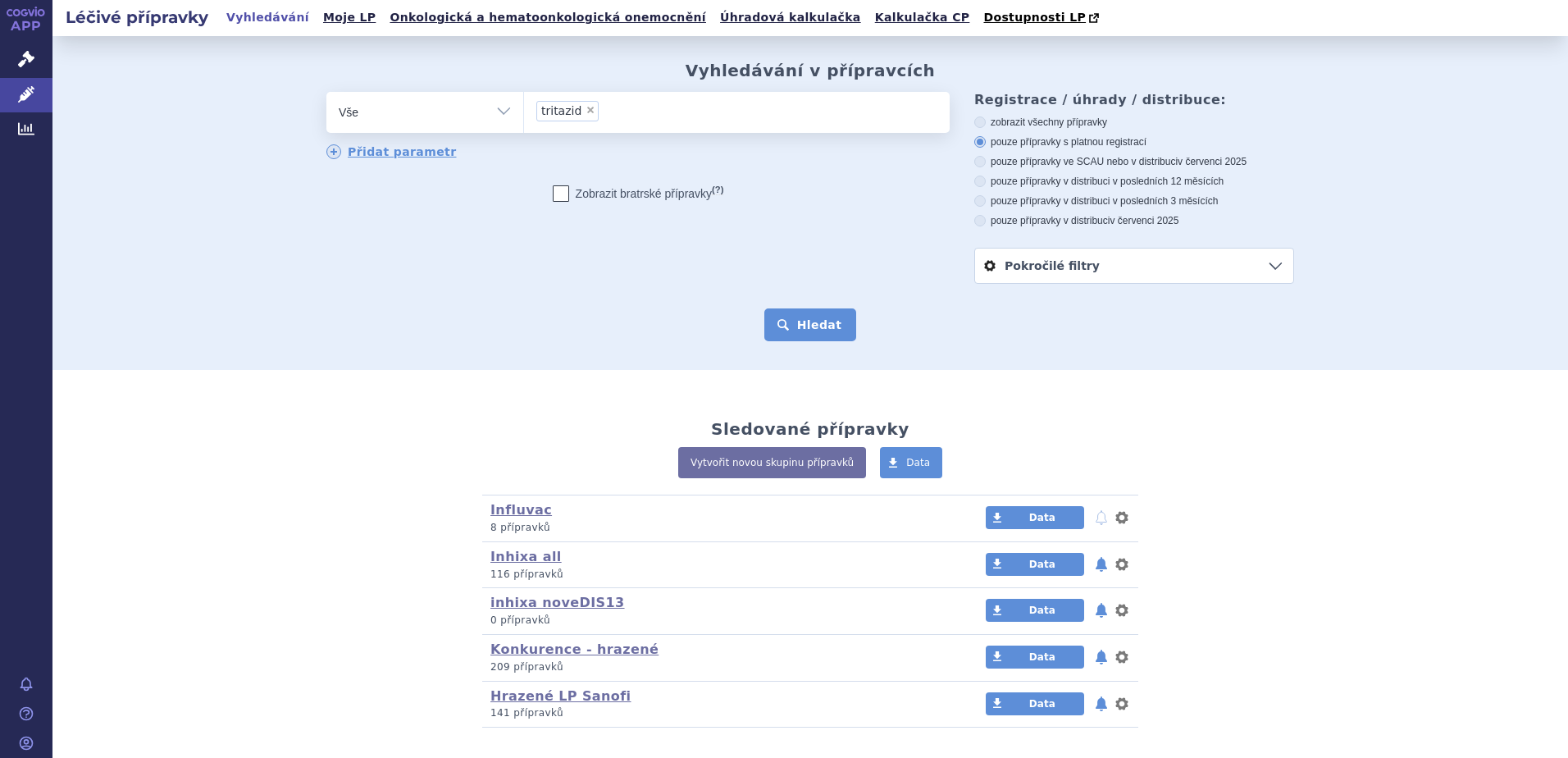
click at [784, 326] on button "Hledat" at bounding box center [810, 325] width 92 height 33
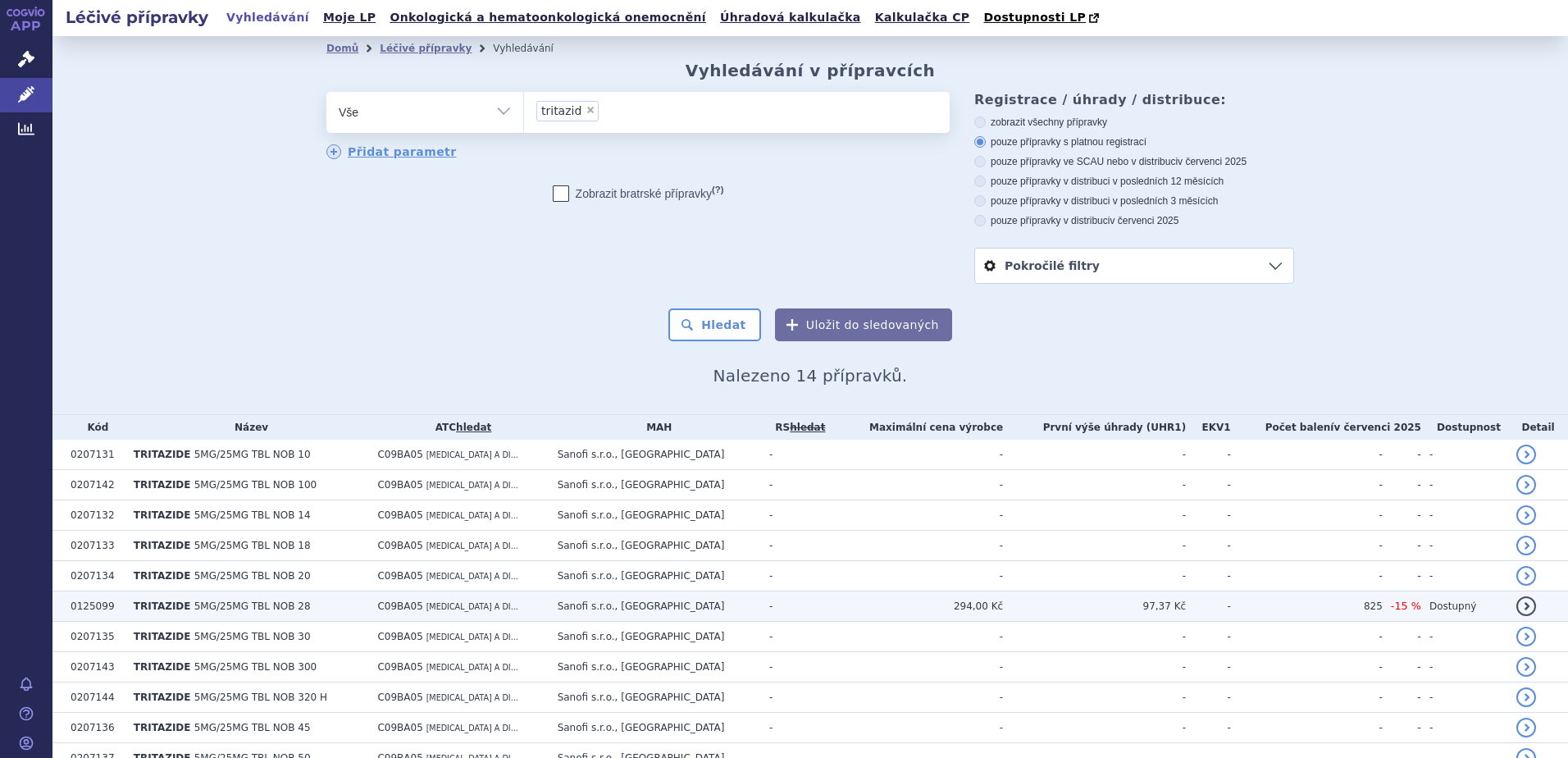
click at [594, 612] on td "Sanofi s.r.o., [GEOGRAPHIC_DATA]" at bounding box center [656, 607] width 212 height 30
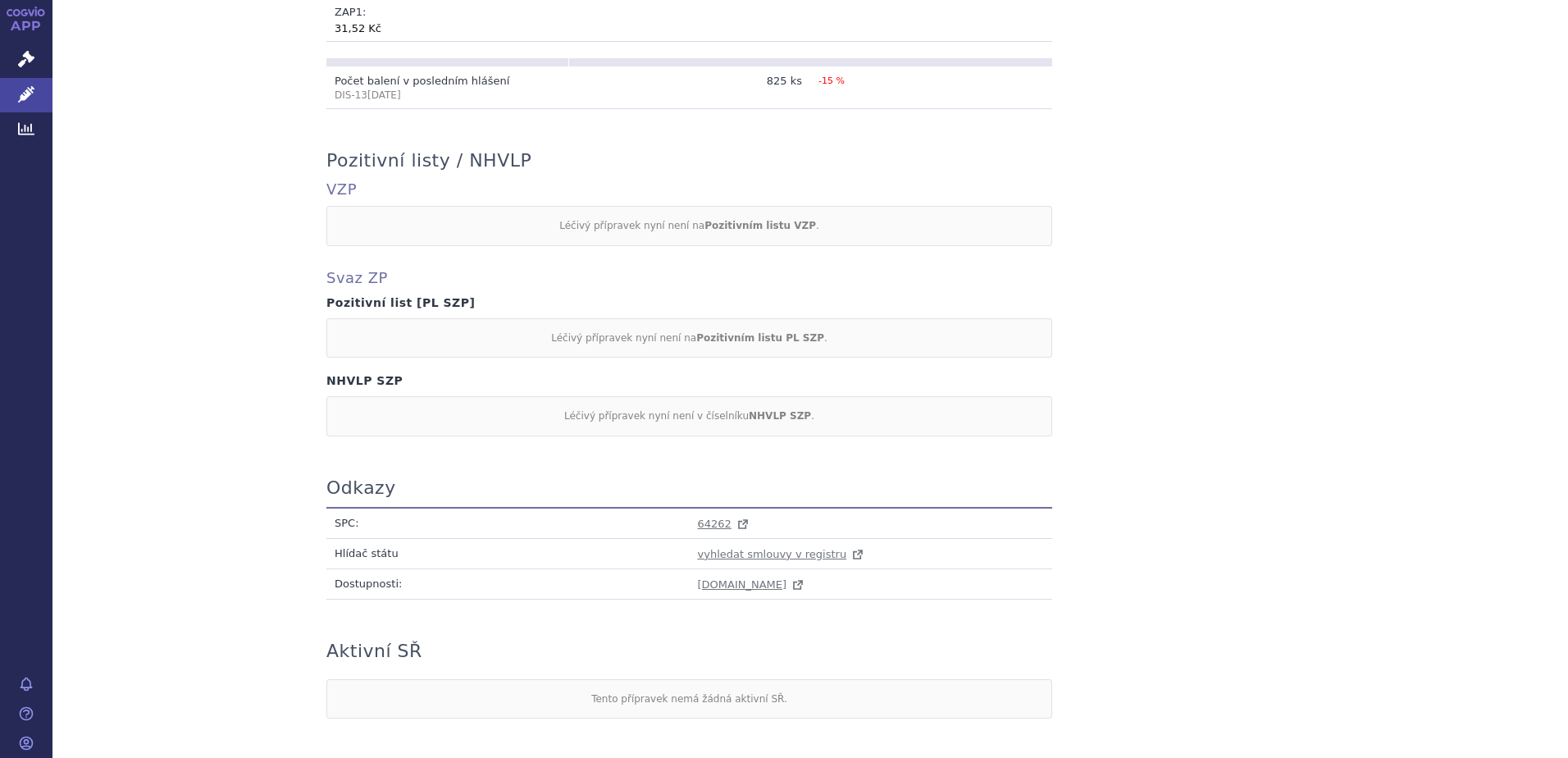
scroll to position [1231, 0]
click at [704, 518] on span "64262" at bounding box center [715, 522] width 34 height 13
